Goal: Information Seeking & Learning: Learn about a topic

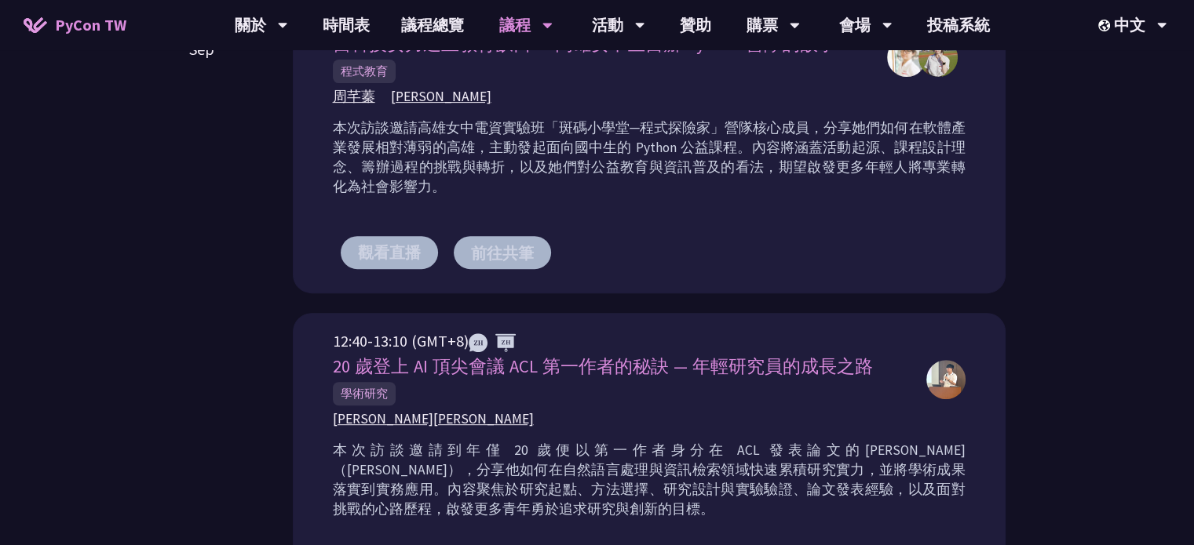
scroll to position [628, 0]
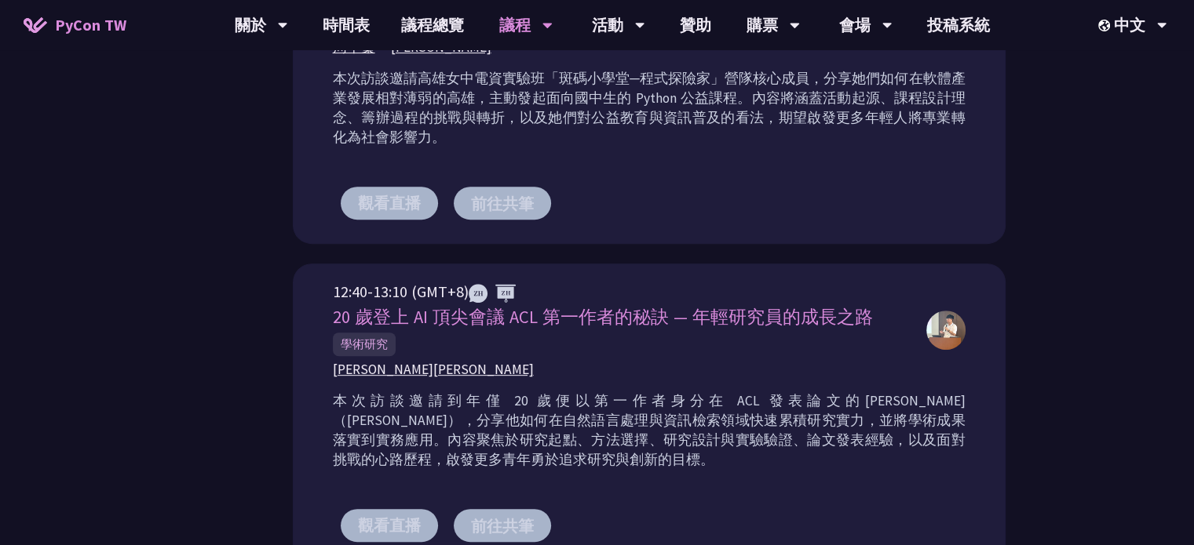
drag, startPoint x: 334, startPoint y: 312, endPoint x: 856, endPoint y: 316, distance: 521.8
click at [856, 316] on span "20 歲登上 AI 頂尖會議 ACL 第一作者的秘訣 — 年輕研究員的成長之路" at bounding box center [603, 317] width 540 height 22
copy span "20 歲登上 AI 頂尖會議 ACL 第一作者的秘訣 — 年輕研究員的成長之路"
drag, startPoint x: 330, startPoint y: 369, endPoint x: 450, endPoint y: 368, distance: 120.1
click at [450, 368] on div "12:40-13:10 (GMT+8) 20 歲登上 AI 頂尖會議 ACL 第一作者的秘訣 — 年輕研究員的成長之路 學術研究 [PERSON_NAME] …" at bounding box center [649, 415] width 713 height 303
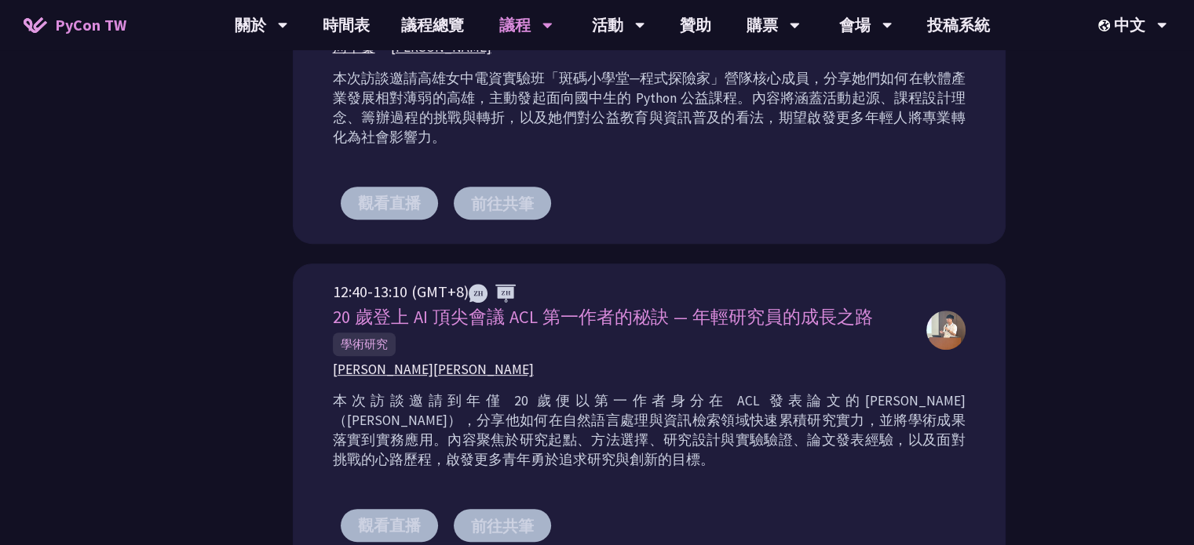
copy span "[PERSON_NAME][PERSON_NAME]"
click at [355, 341] on span "學術研究" at bounding box center [364, 345] width 63 height 24
copy div "學術研究"
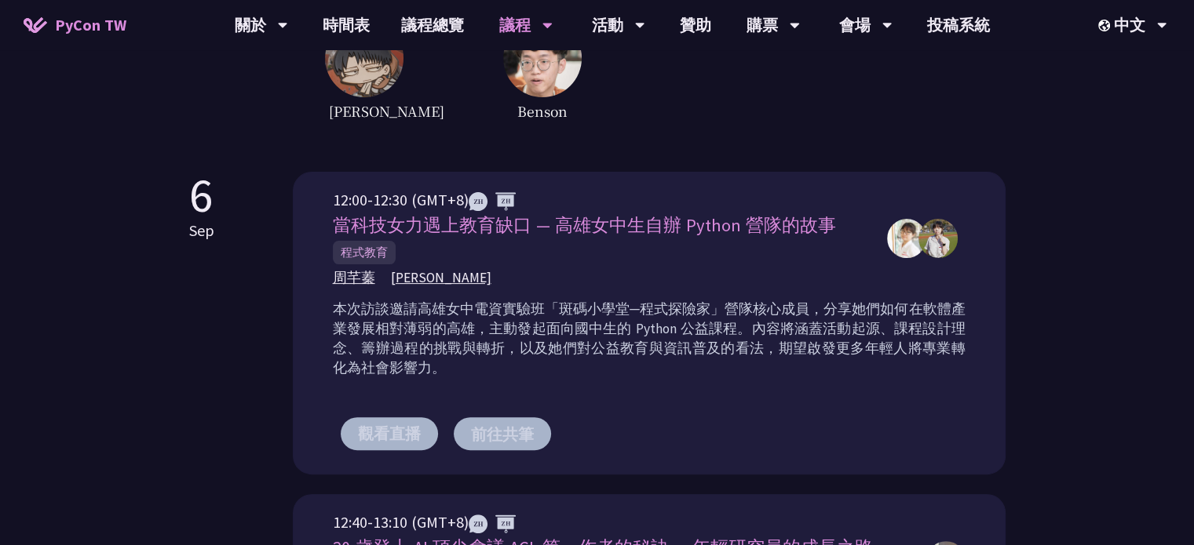
scroll to position [391, 0]
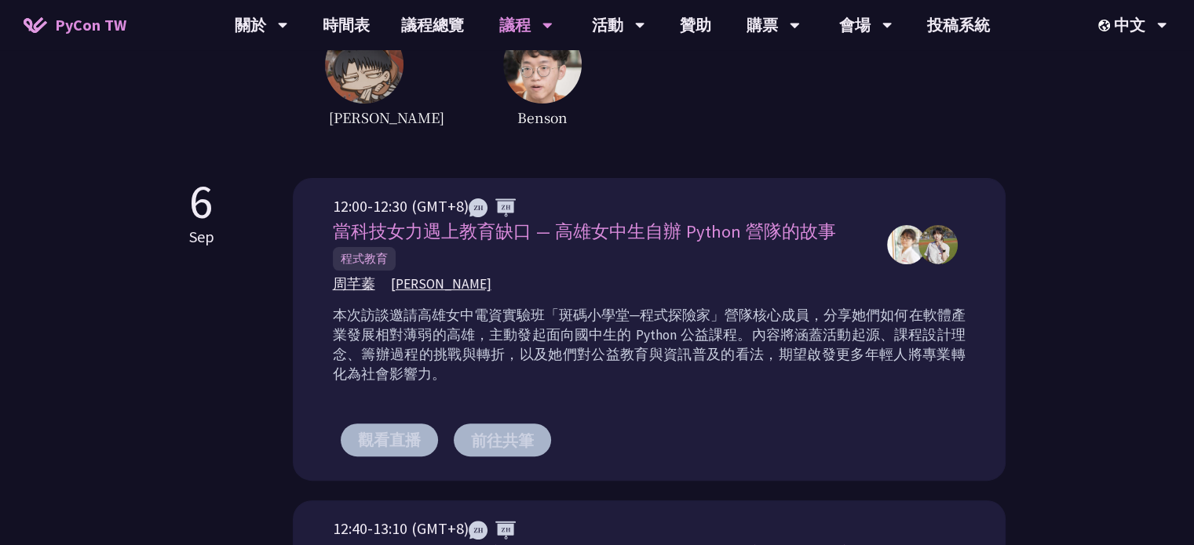
click at [674, 222] on span "當科技女力遇上教育缺口 — 高雄女中生自辦 Python 營隊的故事" at bounding box center [584, 231] width 503 height 22
copy div "當科技女力遇上教育缺口 — 高雄女中生自辦 Python 營隊的故事"
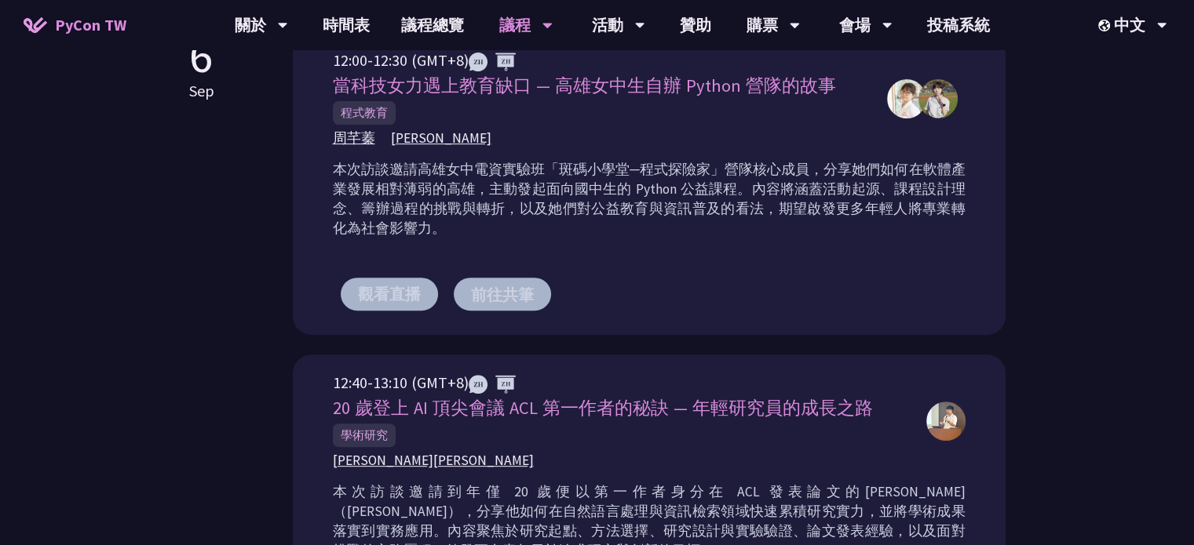
scroll to position [490, 0]
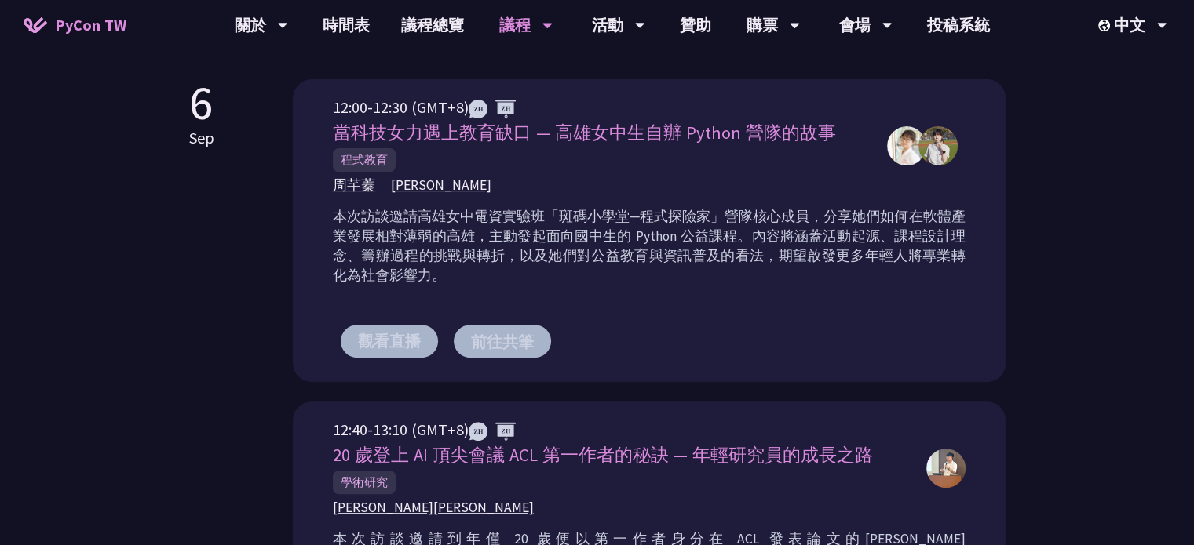
drag, startPoint x: 326, startPoint y: 184, endPoint x: 433, endPoint y: 184, distance: 107.5
click at [433, 184] on div "12:00-12:30 (GMT+8) 當科技女力遇上教育缺口 — 高雄女中生自辦 Python 營隊的故事 程式教育 [PERSON_NAME] [PERS…" at bounding box center [649, 230] width 713 height 303
copy div "[PERSON_NAME] [PERSON_NAME]"
drag, startPoint x: 361, startPoint y: 156, endPoint x: 309, endPoint y: 156, distance: 51.8
click at [317, 156] on div "12:00-12:30 (GMT+8) 當科技女力遇上教育缺口 — 高雄女中生自辦 Python 營隊的故事 程式教育 [PERSON_NAME] [PERS…" at bounding box center [649, 230] width 713 height 303
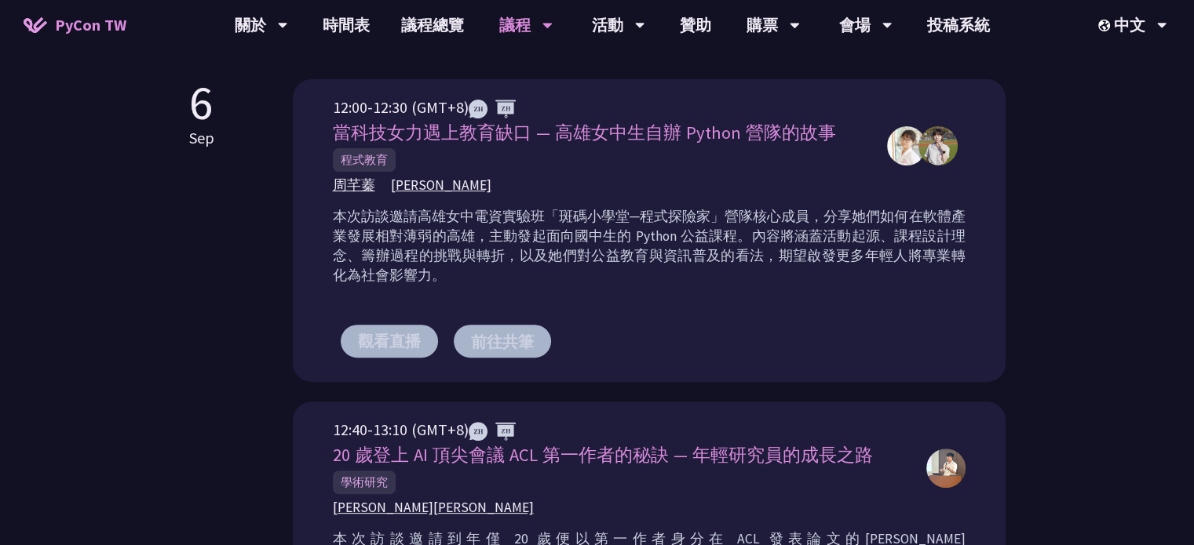
copy span "程式教育"
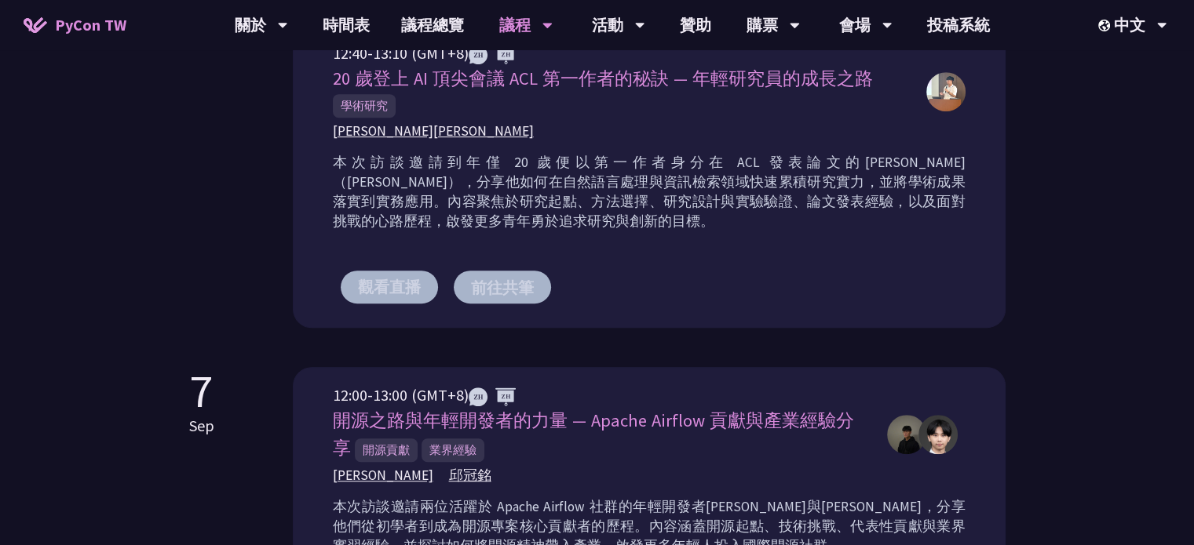
scroll to position [882, 0]
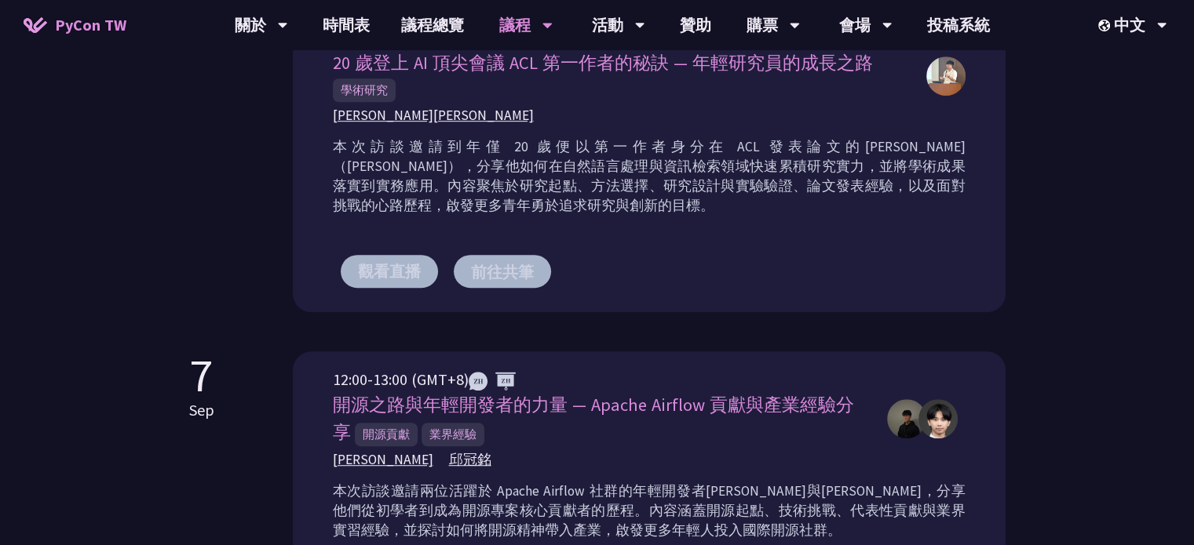
drag, startPoint x: 333, startPoint y: 400, endPoint x: 860, endPoint y: 400, distance: 526.5
click at [860, 400] on div "開源之路與年輕開發者的力量 — Apache Airflow 貢獻與產業經驗分享 開源貢獻 業界經驗" at bounding box center [602, 419] width 538 height 55
copy span "開源之路與年輕開發者的力量 — Apache Airflow 貢獻與產業經驗分享"
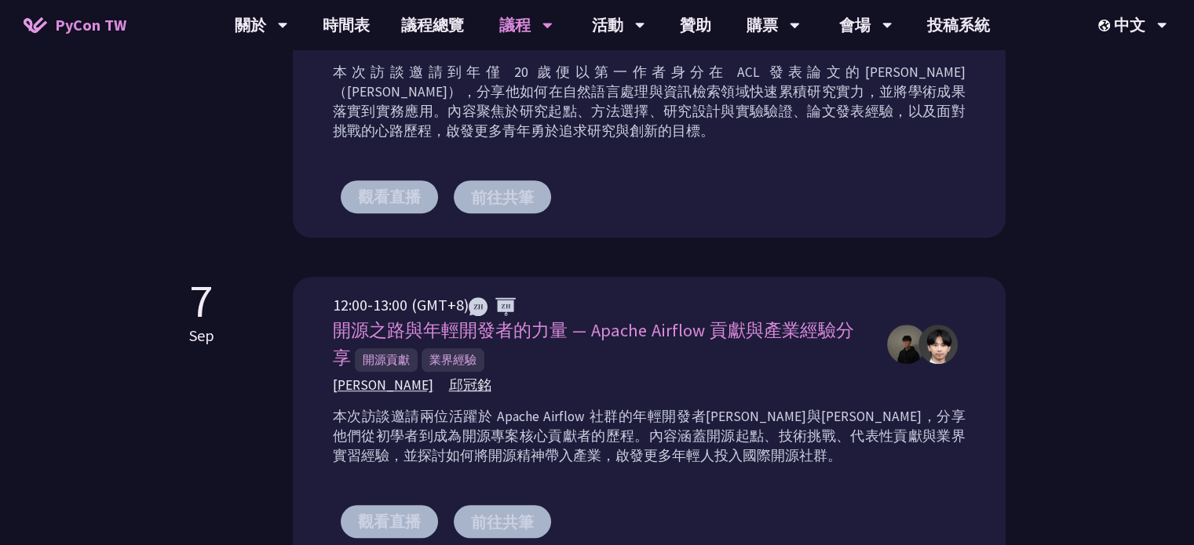
scroll to position [960, 0]
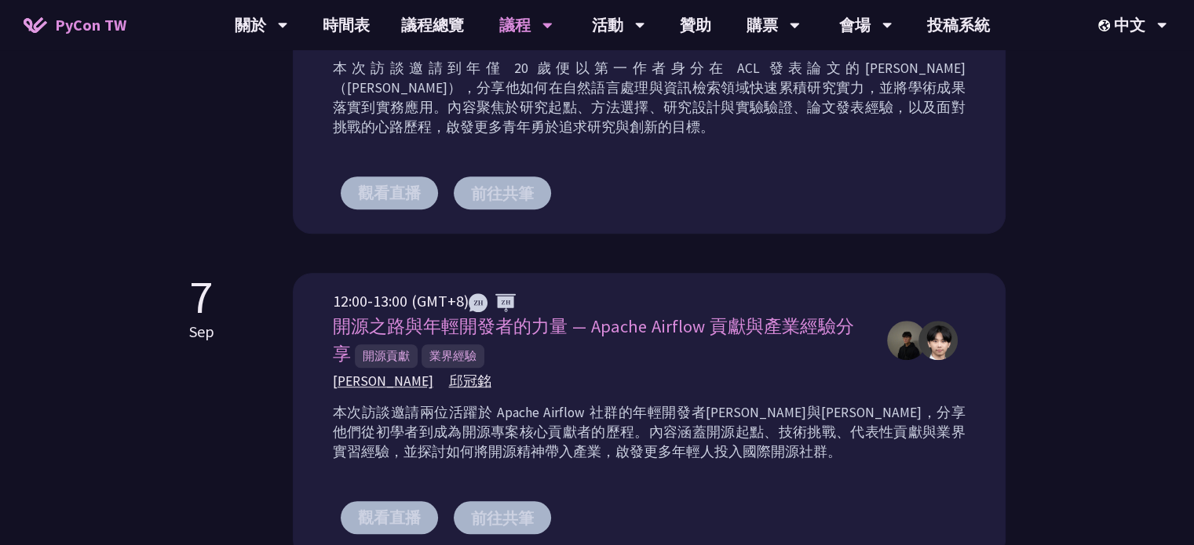
drag, startPoint x: 327, startPoint y: 377, endPoint x: 493, endPoint y: 375, distance: 165.6
click at [493, 375] on div "12:00-13:00 (GMT+8) 開源之路與年輕開發者的力量 — Apache Airflow 貢獻與產業經驗分享 開源貢獻 業界經驗 [PERSON_…" at bounding box center [649, 416] width 713 height 286
copy div "[PERSON_NAME] [PERSON_NAME] [PERSON_NAME]"
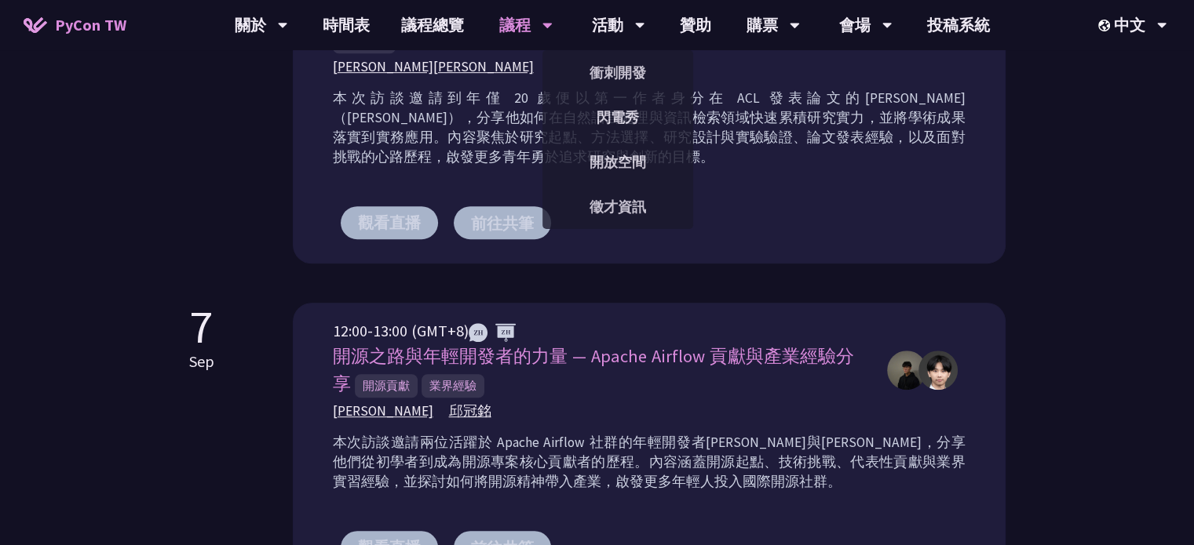
scroll to position [923, 0]
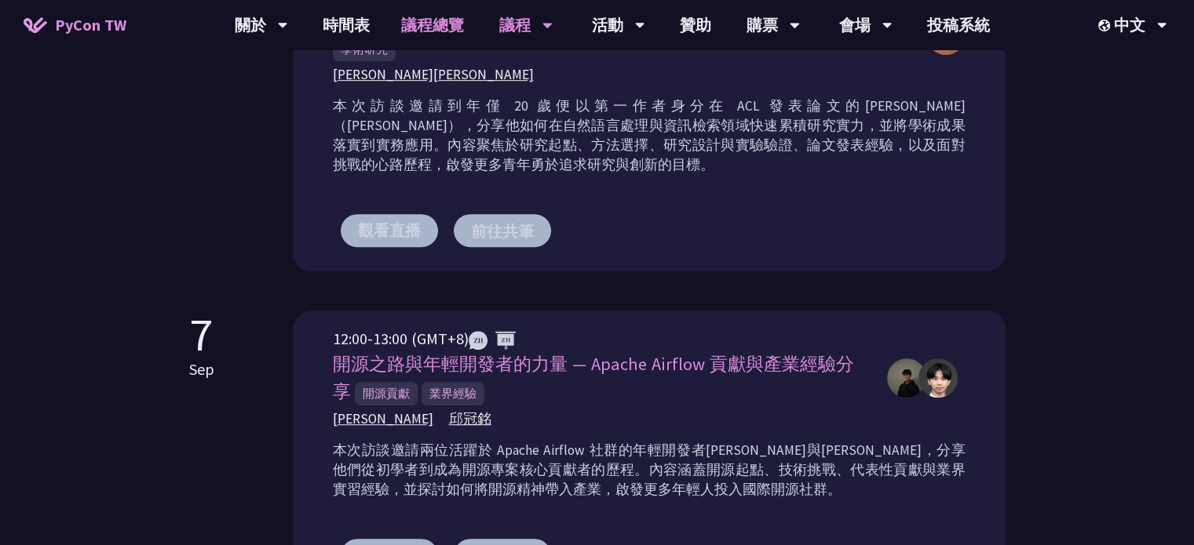
click at [410, 15] on link "議程總覽" at bounding box center [432, 25] width 94 height 50
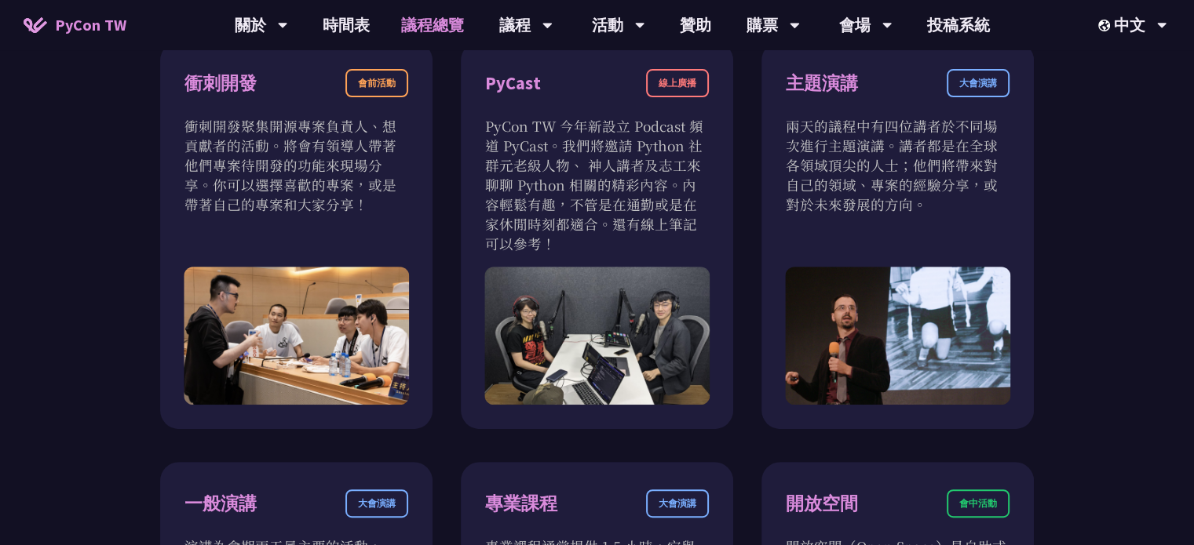
scroll to position [566, 0]
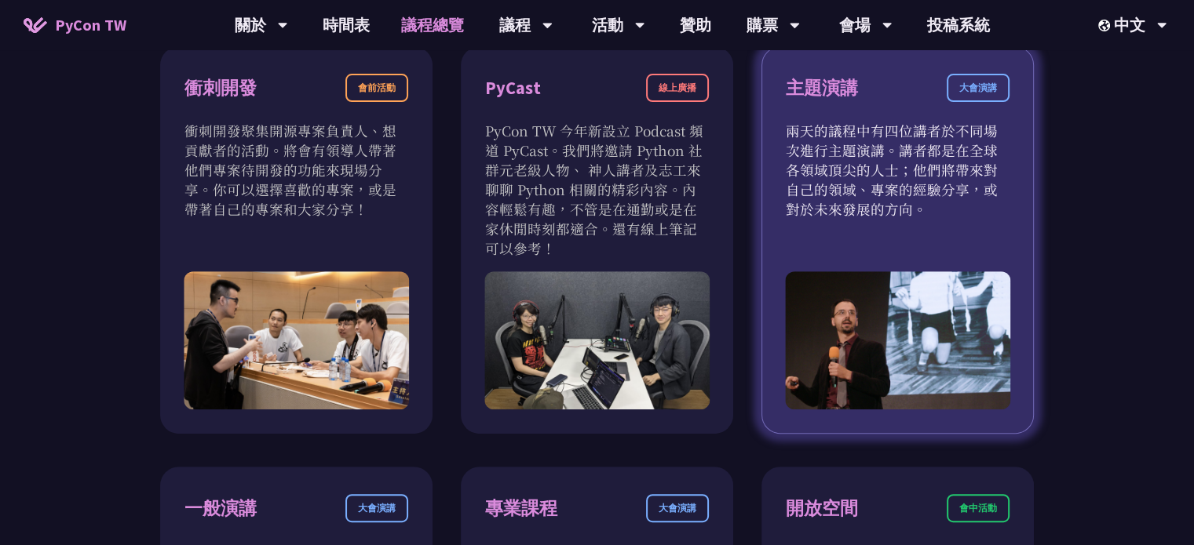
click at [900, 203] on p "兩天的議程中有四位講者於不同場次進行主題演講。講者都是在全球各領域頂尖的人士；他們將帶來對自己的領域、專案的經驗分享，或對於未來發展的方向。" at bounding box center [897, 170] width 224 height 98
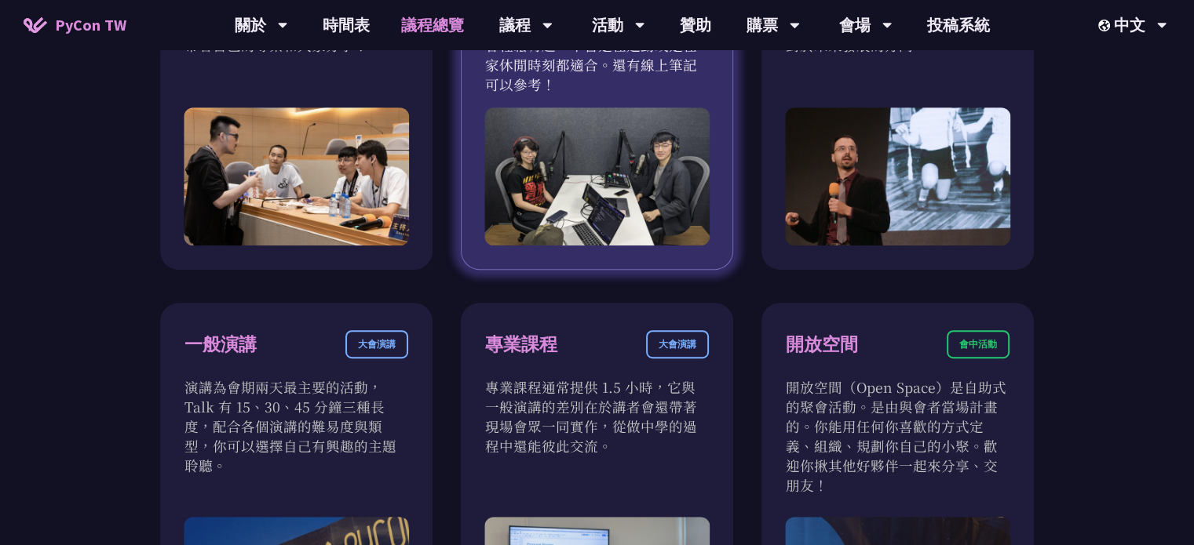
scroll to position [731, 0]
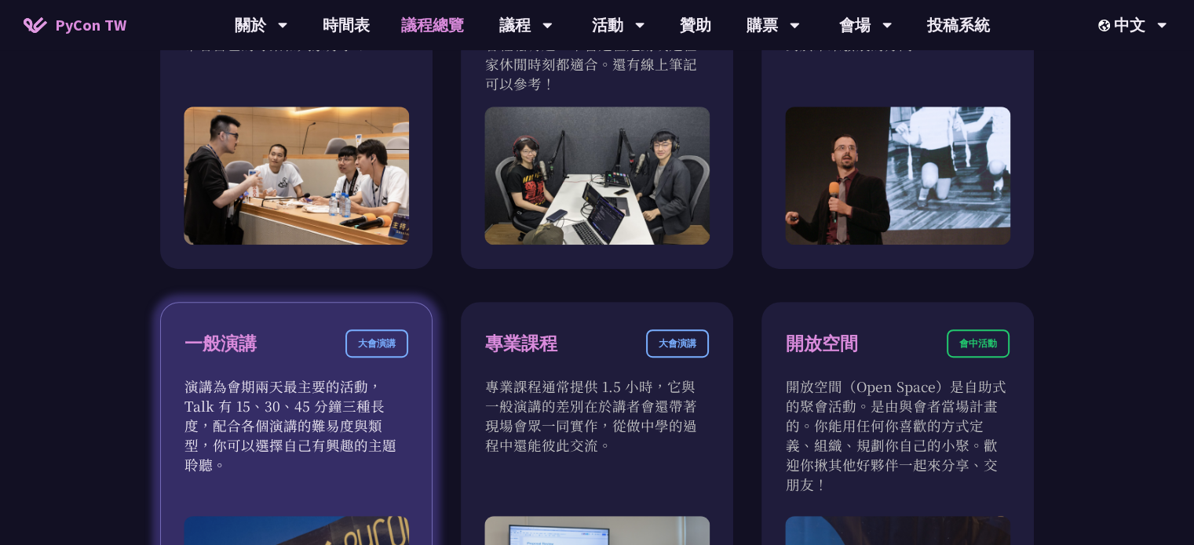
click at [307, 380] on p "演講為會期兩天最主要的活動，Talk 有 15、30、45 分鐘三種長度，配合各個演講的難易度與類型，你可以選擇自己有興趣的主題聆聽。" at bounding box center [296, 426] width 224 height 98
click at [320, 345] on div "一般演講 大會演講" at bounding box center [296, 353] width 224 height 47
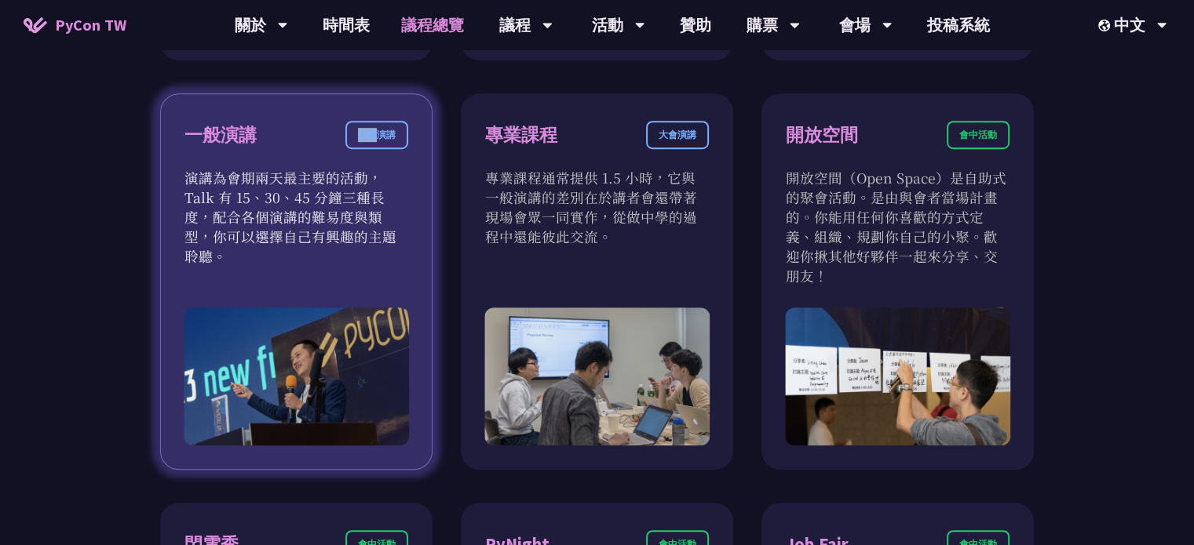
click at [320, 345] on img at bounding box center [296, 377] width 225 height 138
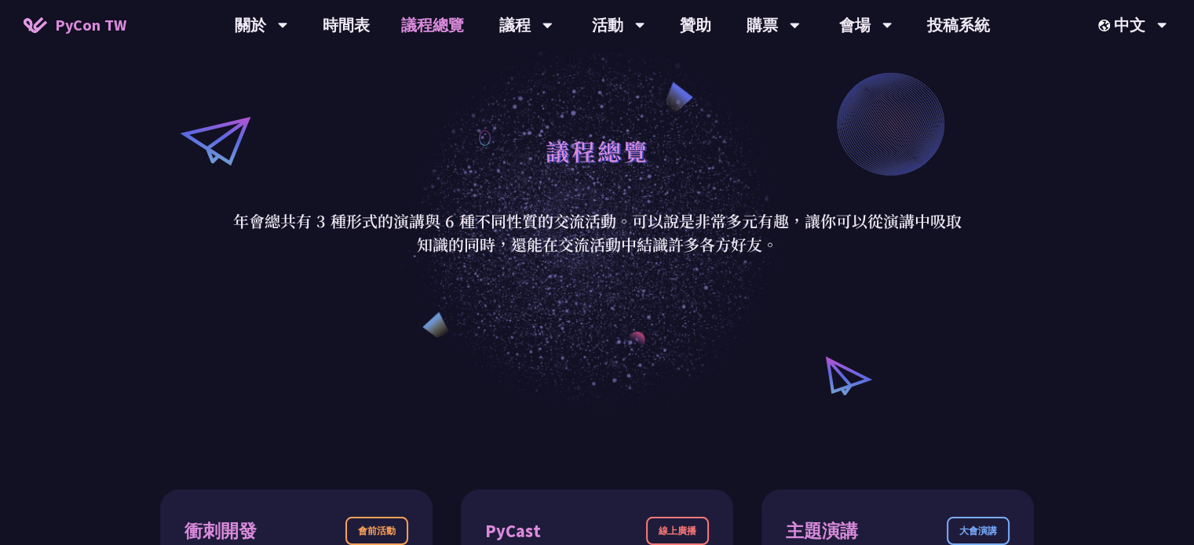
scroll to position [0, 0]
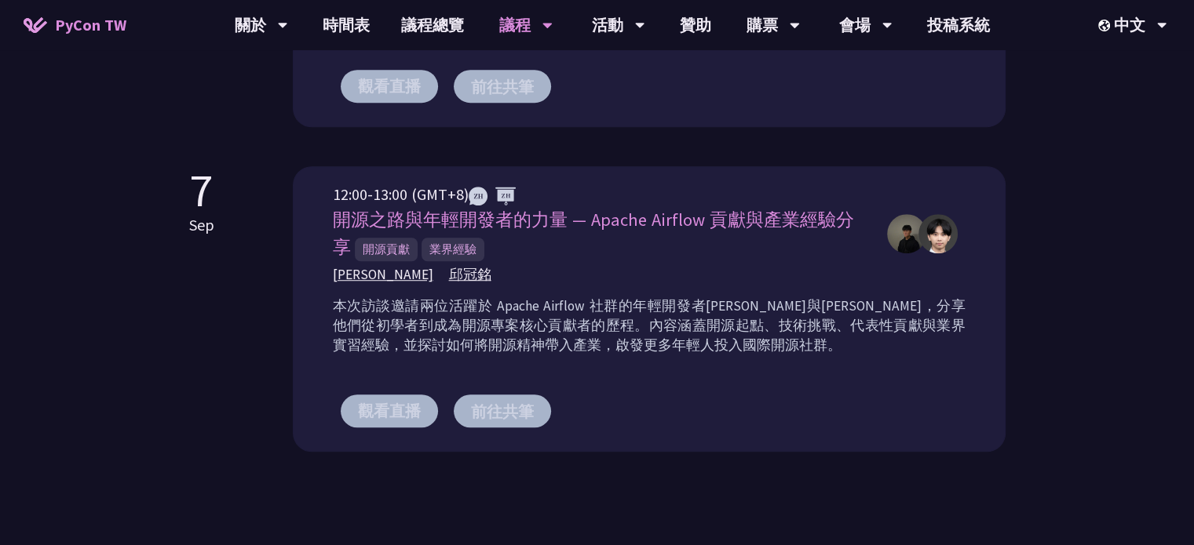
scroll to position [1067, 0]
drag, startPoint x: 337, startPoint y: 242, endPoint x: 505, endPoint y: 245, distance: 168.0
click at [505, 245] on div "開源之路與年輕開發者的力量 — Apache Airflow 貢獻與產業經驗分享 開源貢獻 業界經驗" at bounding box center [602, 233] width 538 height 55
copy span "開源貢獻 業界經驗"
